Goal: Information Seeking & Learning: Find specific page/section

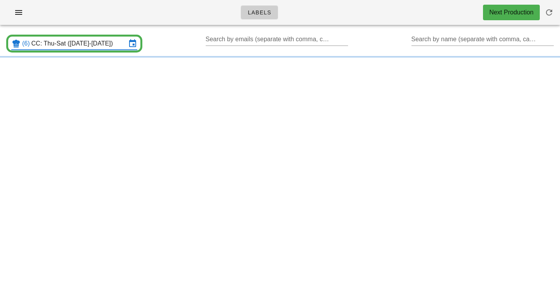
click at [114, 42] on input "CC: Thu-Sat ([DATE]-[DATE])" at bounding box center [78, 43] width 95 height 12
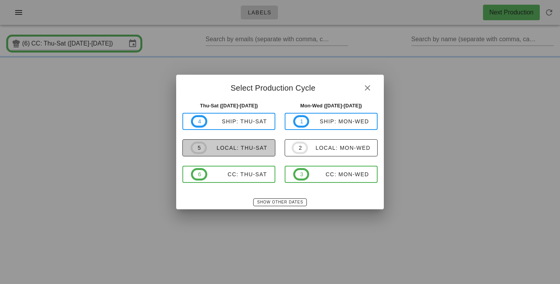
click at [245, 154] on button "5 local: Thu-Sat" at bounding box center [228, 147] width 93 height 17
type input "local: Thu-Sat ([DATE]-[DATE])"
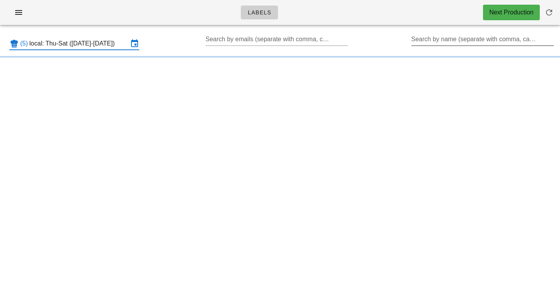
click at [456, 39] on input "Search by name (separate with comma, can be partial)" at bounding box center [481, 39] width 141 height 12
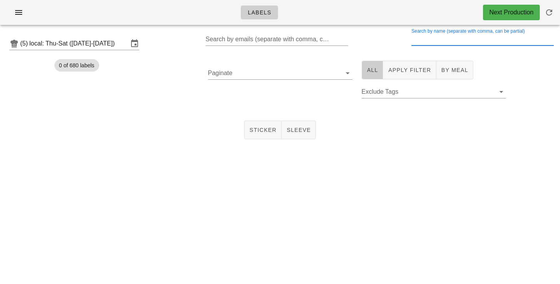
click at [368, 75] on button "All" at bounding box center [373, 70] width 22 height 19
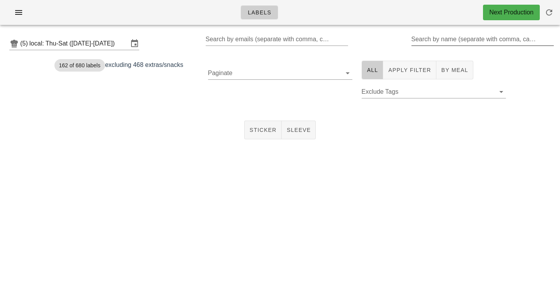
click at [438, 42] on input "Search by name (separate with comma, can be partial)" at bounding box center [481, 39] width 141 height 12
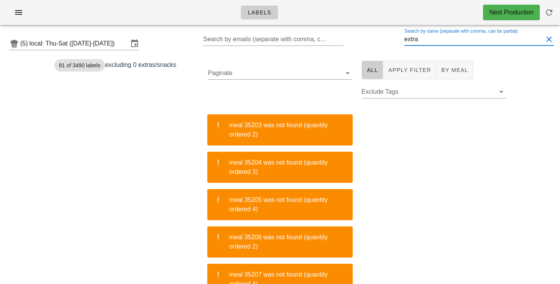
type input "extra"
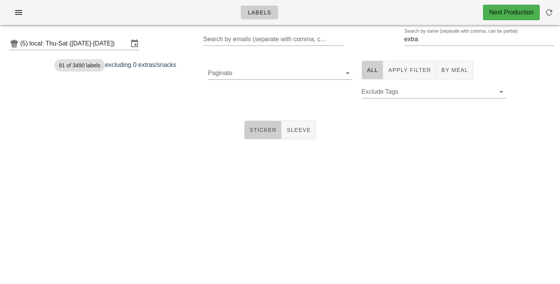
click at [263, 135] on button "Sticker" at bounding box center [263, 130] width 38 height 19
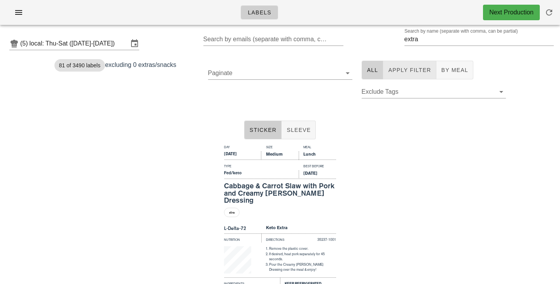
click at [369, 72] on span "All" at bounding box center [373, 70] width 12 height 6
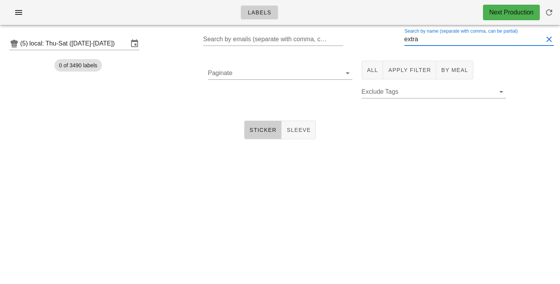
drag, startPoint x: 441, startPoint y: 41, endPoint x: 371, endPoint y: 37, distance: 70.1
click at [404, 37] on input "extra" at bounding box center [473, 39] width 139 height 12
click at [404, 76] on button "Apply Filter" at bounding box center [409, 70] width 53 height 19
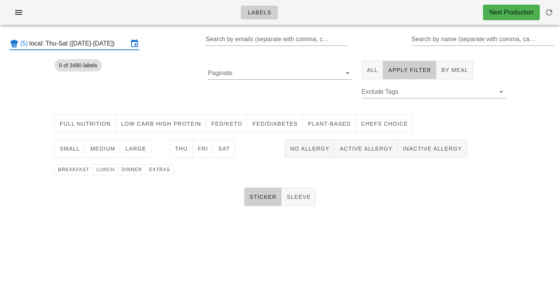
click at [51, 44] on input "local: Thu-Sat ([DATE]-[DATE])" at bounding box center [79, 43] width 99 height 12
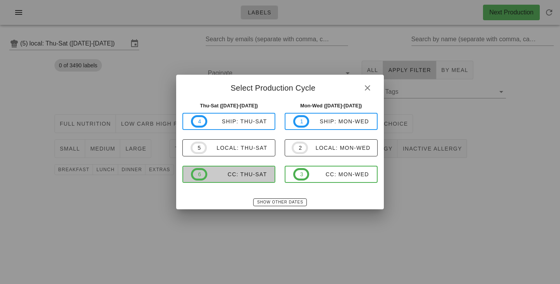
click at [213, 182] on button "6 CC: Thu-Sat" at bounding box center [228, 174] width 93 height 17
type input "CC: Thu-Sat ([DATE]-[DATE])"
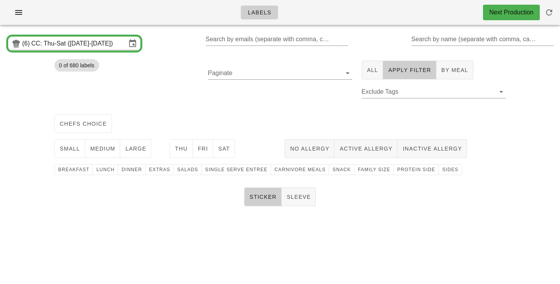
click at [127, 236] on div "Labels Next Production (6) CC: Thu-Sat ([DATE]-[DATE]) Search by emails (separa…" at bounding box center [280, 142] width 560 height 284
click at [98, 131] on button "chefs choice" at bounding box center [83, 123] width 58 height 19
click at [103, 143] on button "medium" at bounding box center [102, 148] width 35 height 19
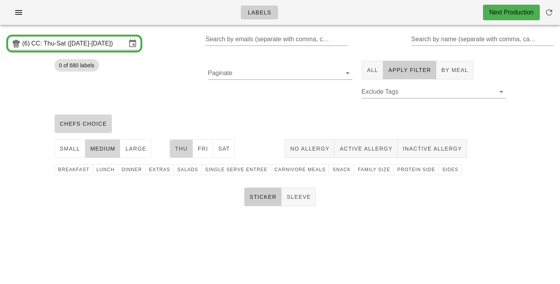
click at [188, 157] on button "Thu" at bounding box center [181, 148] width 23 height 19
click at [212, 157] on button "Fri" at bounding box center [203, 148] width 21 height 19
click at [222, 156] on button "Sat" at bounding box center [224, 148] width 22 height 19
click at [419, 170] on span "protein side" at bounding box center [416, 169] width 38 height 5
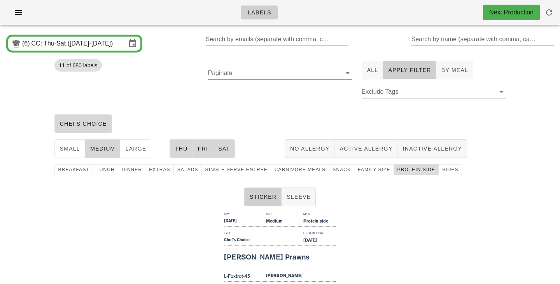
click at [399, 170] on span "protein side" at bounding box center [416, 169] width 38 height 5
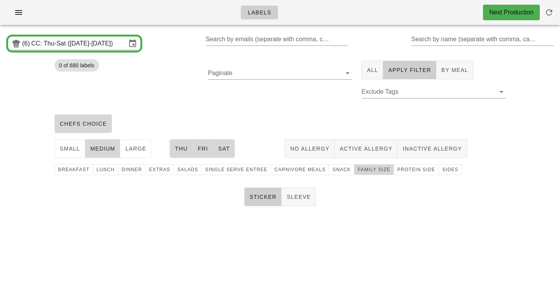
click at [369, 172] on span "family size" at bounding box center [373, 169] width 33 height 5
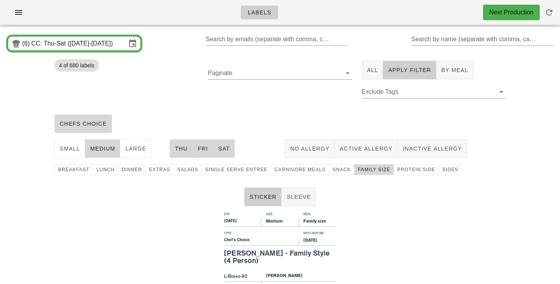
click at [369, 171] on span "family size" at bounding box center [373, 169] width 33 height 5
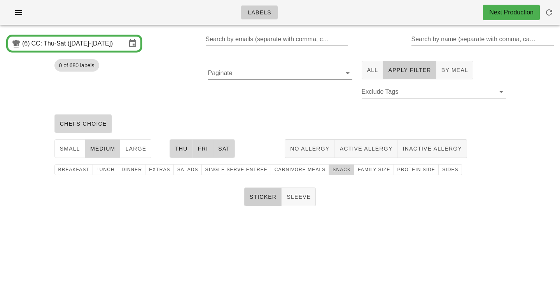
click at [334, 168] on span "snack" at bounding box center [341, 169] width 19 height 5
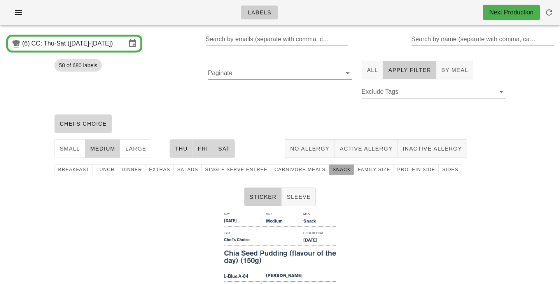
click at [282, 107] on div "Paginate" at bounding box center [280, 83] width 154 height 55
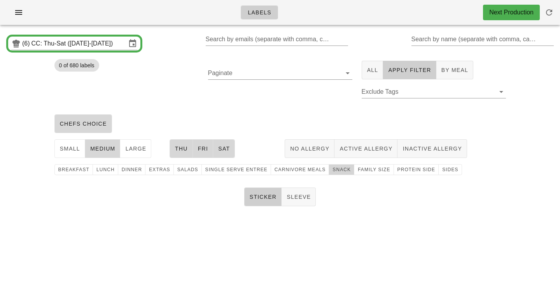
click at [332, 167] on span "snack" at bounding box center [341, 169] width 19 height 5
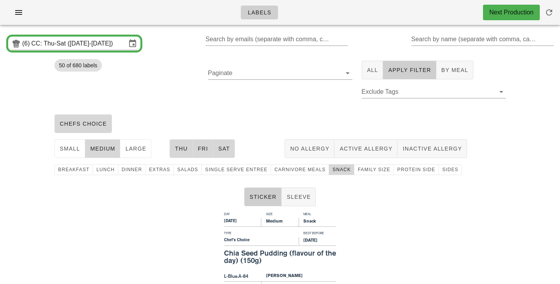
click at [284, 108] on div "Paginate" at bounding box center [280, 83] width 154 height 55
